Goal: Task Accomplishment & Management: Manage account settings

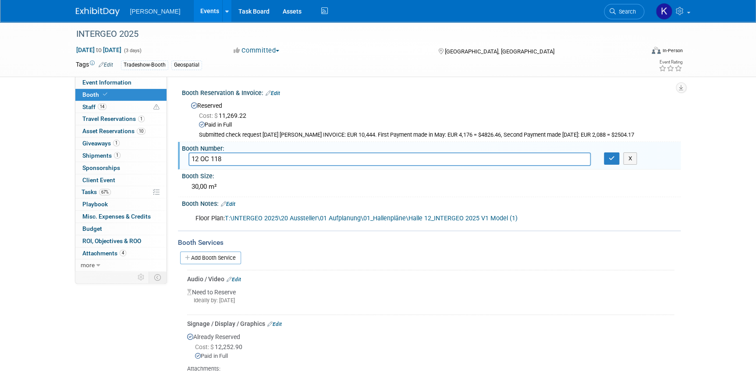
click at [98, 10] on img at bounding box center [98, 11] width 44 height 9
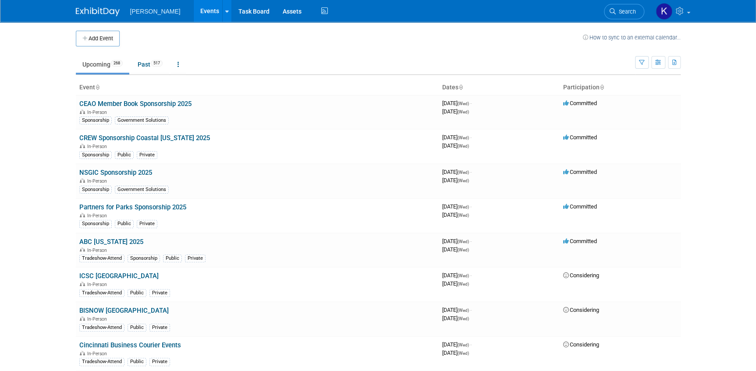
drag, startPoint x: 622, startPoint y: 13, endPoint x: 577, endPoint y: 17, distance: 45.3
click at [621, 13] on span "Search" at bounding box center [626, 11] width 20 height 7
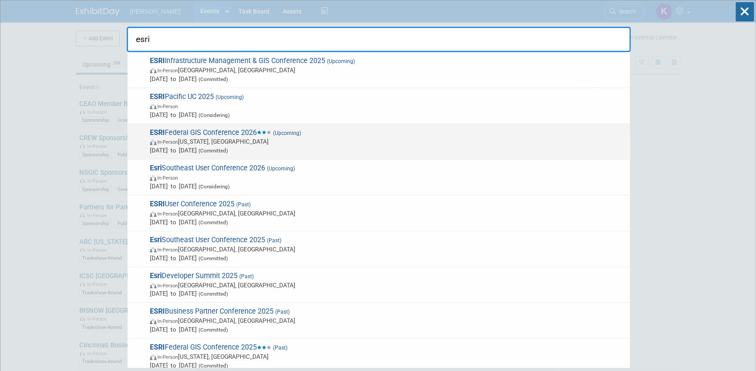
type input "esri"
click at [216, 137] on span "In-Person Washington, DC" at bounding box center [387, 141] width 475 height 9
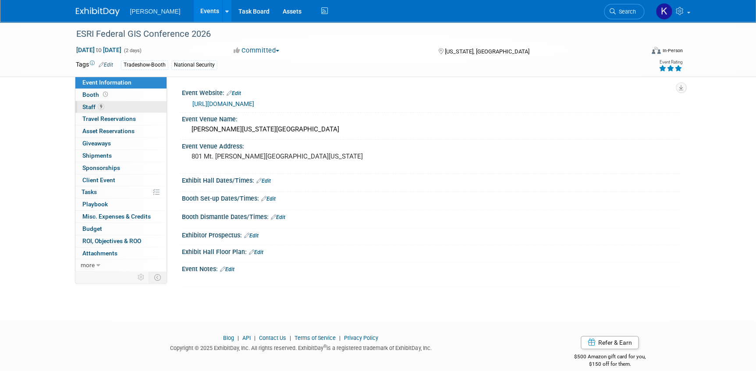
click at [91, 106] on span "Staff 9" at bounding box center [93, 106] width 22 height 7
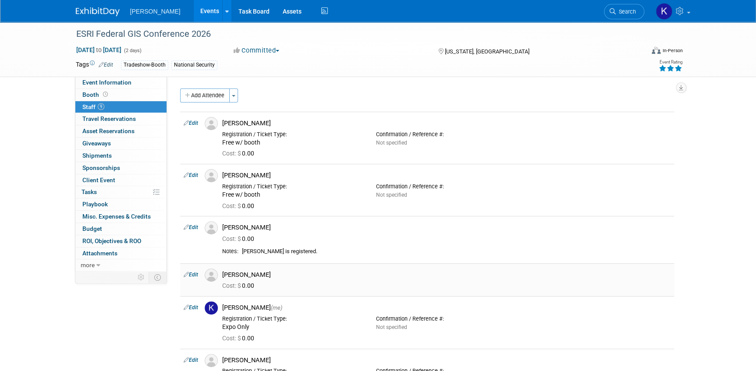
click at [194, 272] on link "Edit" at bounding box center [191, 275] width 14 height 6
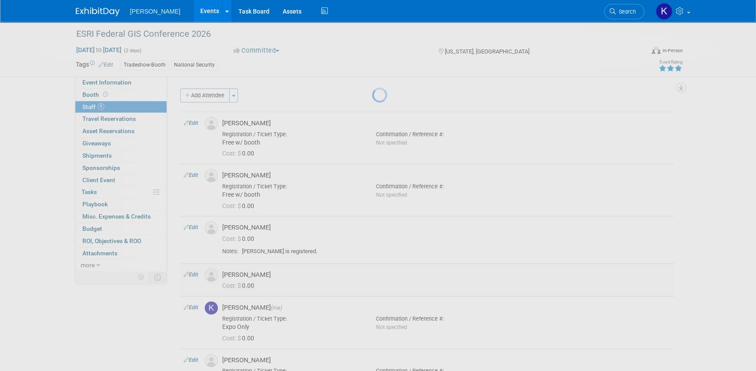
select select "675a4d09-991b-4b80-87d5-48c0980dd774"
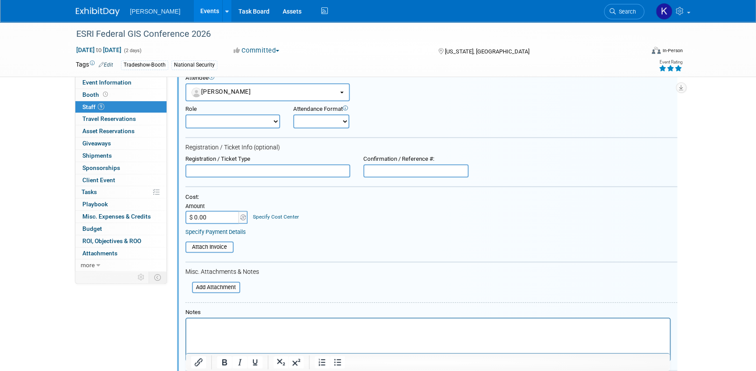
scroll to position [323, 0]
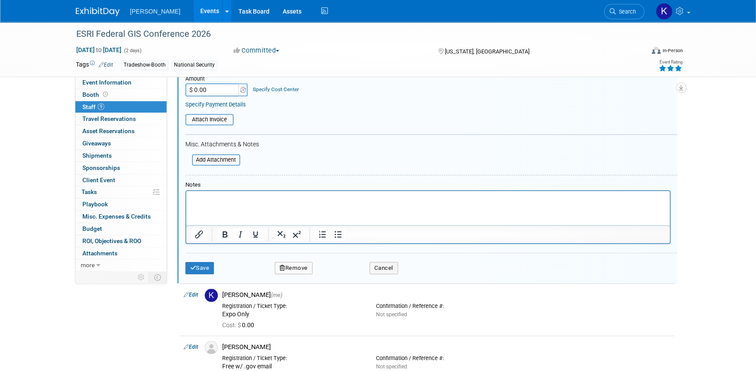
click at [299, 266] on button "Remove" at bounding box center [294, 268] width 38 height 12
click at [339, 276] on link "Yes" at bounding box center [341, 274] width 25 height 14
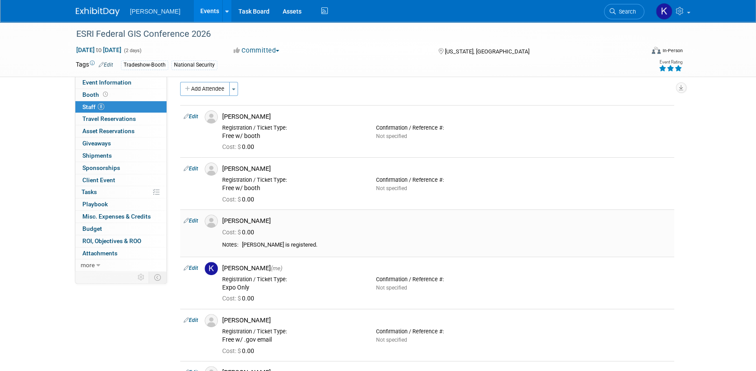
scroll to position [0, 0]
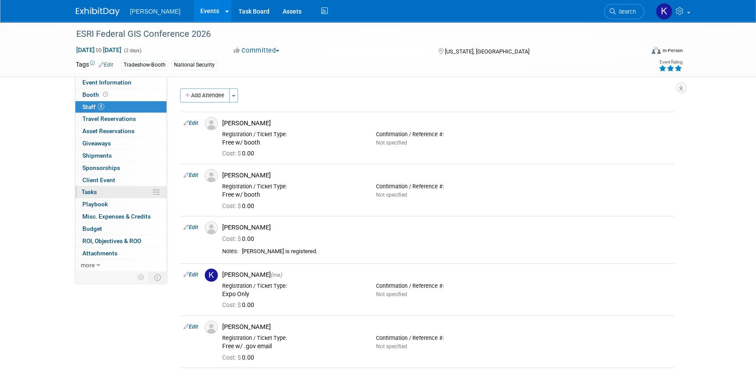
click at [92, 192] on span "Tasks 0%" at bounding box center [89, 191] width 15 height 7
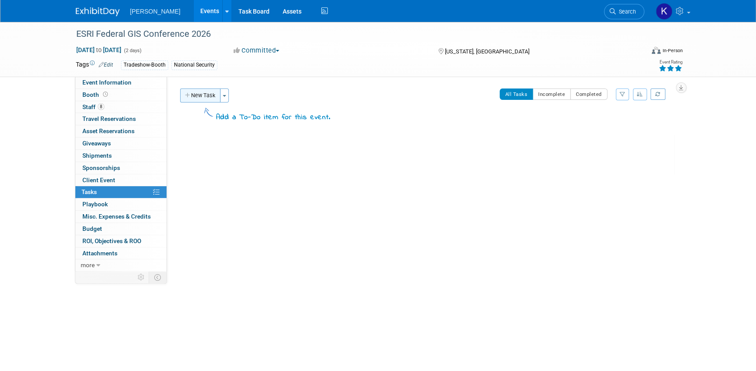
click at [187, 95] on icon "button" at bounding box center [188, 96] width 6 height 6
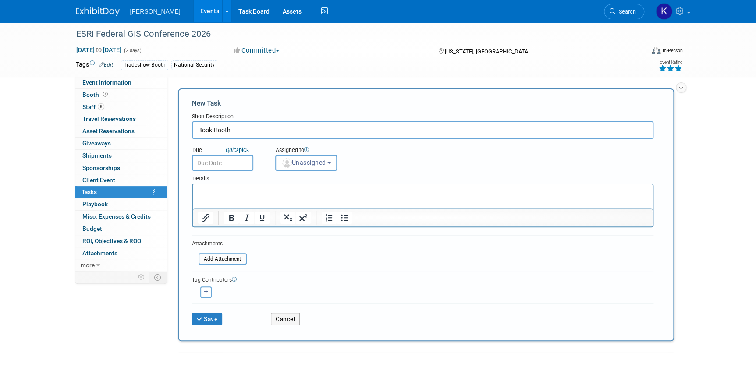
type input "Book Booth"
click at [225, 167] on input "text" at bounding box center [222, 163] width 61 height 16
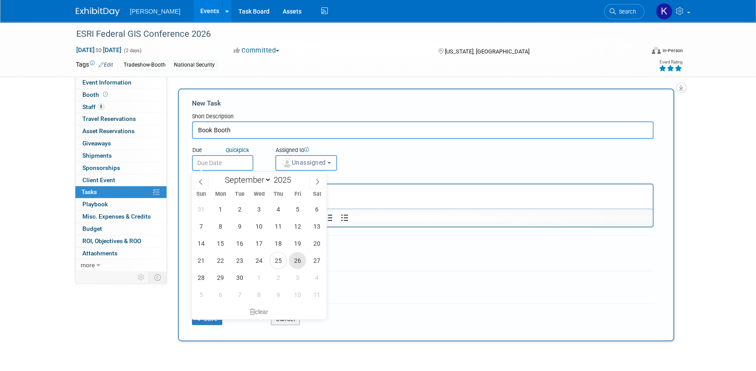
click at [298, 260] on span "26" at bounding box center [297, 260] width 17 height 17
type input "[DATE]"
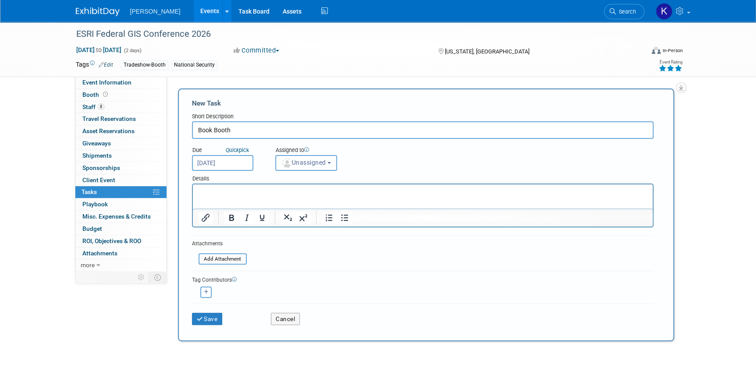
click at [333, 163] on button "Unassigned" at bounding box center [306, 163] width 62 height 16
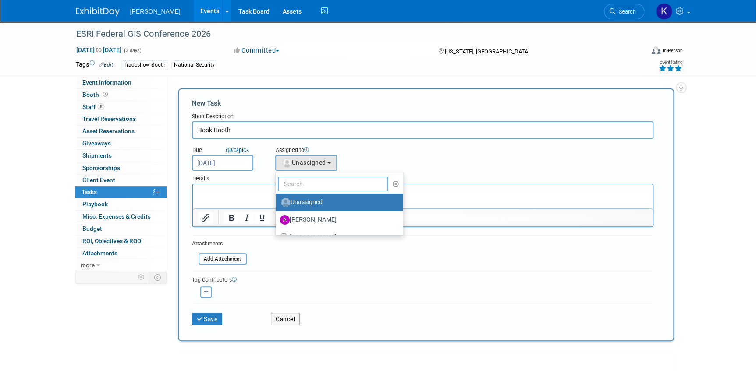
click at [320, 179] on input "text" at bounding box center [333, 184] width 111 height 15
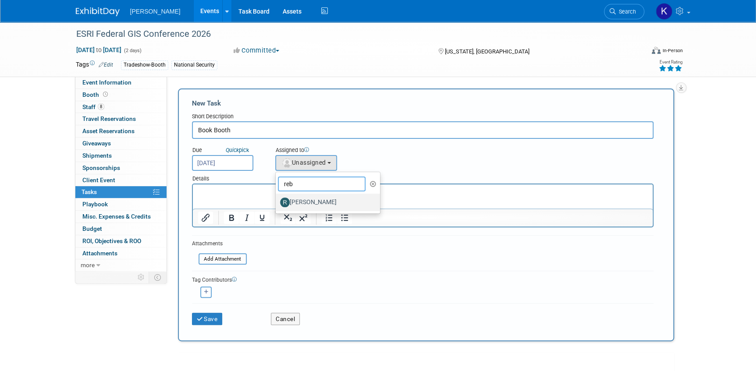
type input "reb"
click at [311, 201] on label "[PERSON_NAME]" at bounding box center [326, 202] width 92 height 14
click at [277, 201] on input "[PERSON_NAME]" at bounding box center [274, 202] width 6 height 6
select select "844a177d-a181-44ff-a72a-5731d68e4351"
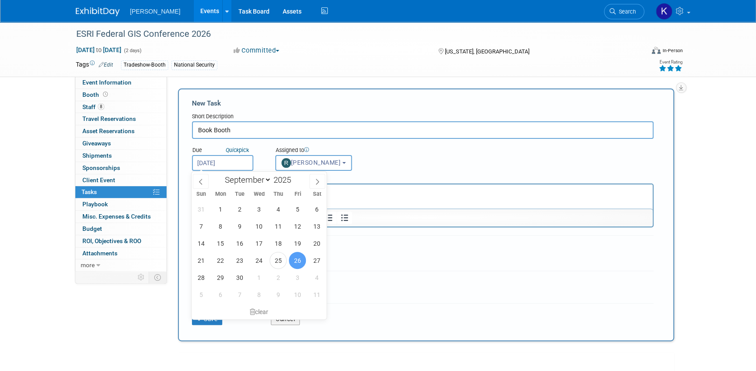
click at [232, 163] on input "[DATE]" at bounding box center [222, 163] width 61 height 16
click at [298, 281] on span "3" at bounding box center [297, 277] width 17 height 17
type input "[DATE]"
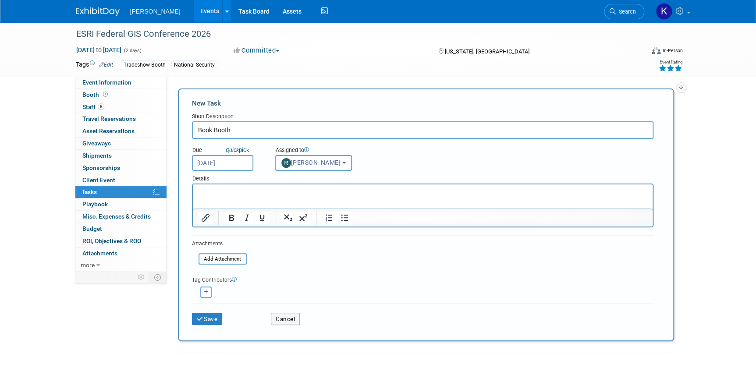
click at [220, 191] on p "Rich Text Area. Press ALT-0 for help." at bounding box center [423, 192] width 450 height 9
click at [237, 192] on p "Work with [PERSON_NAME] to book booth location" at bounding box center [423, 192] width 450 height 9
click at [333, 191] on p "Work with [PERSON_NAME] and [PERSON_NAME] to book booth location" at bounding box center [423, 192] width 450 height 9
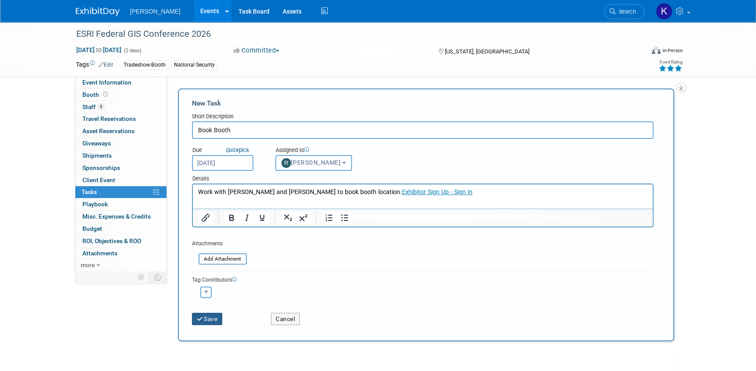
click at [205, 319] on button "Save" at bounding box center [207, 319] width 31 height 12
